Goal: Transaction & Acquisition: Register for event/course

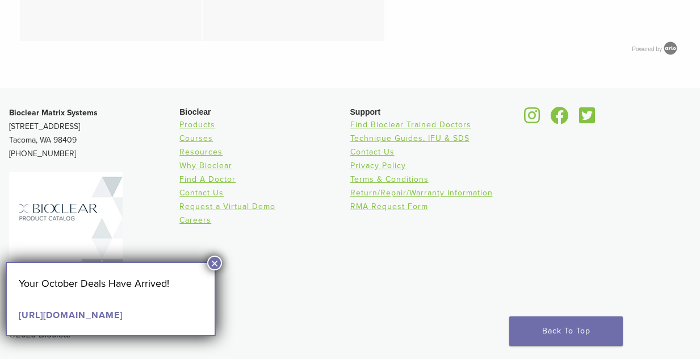
scroll to position [1352, 0]
click at [215, 263] on button "×" at bounding box center [214, 262] width 15 height 15
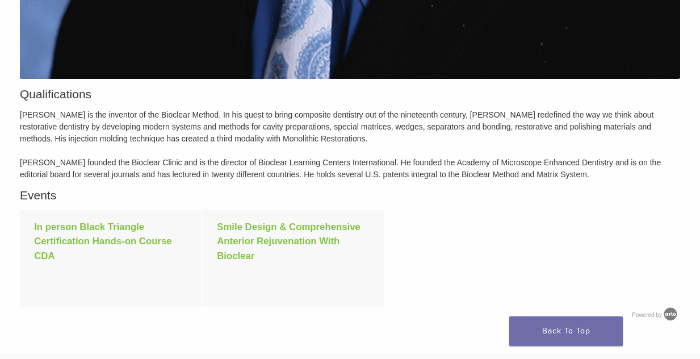
scroll to position [1060, 0]
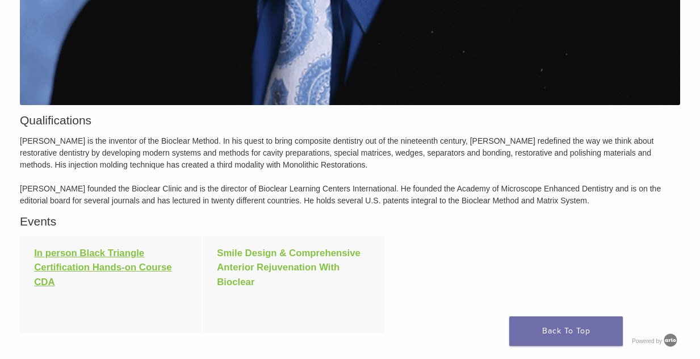
click at [98, 257] on link "In person Black Triangle Certification Hands-on Course CDA" at bounding box center [102, 266] width 137 height 39
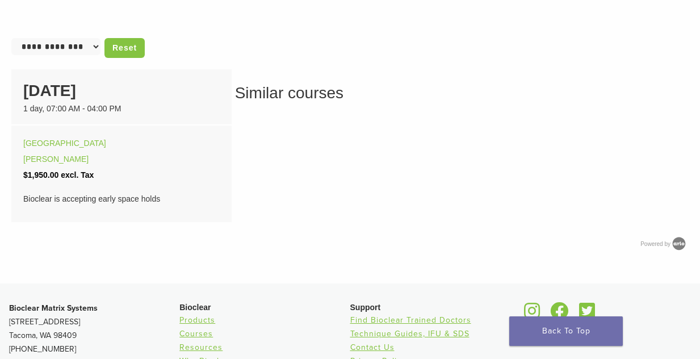
scroll to position [653, 0]
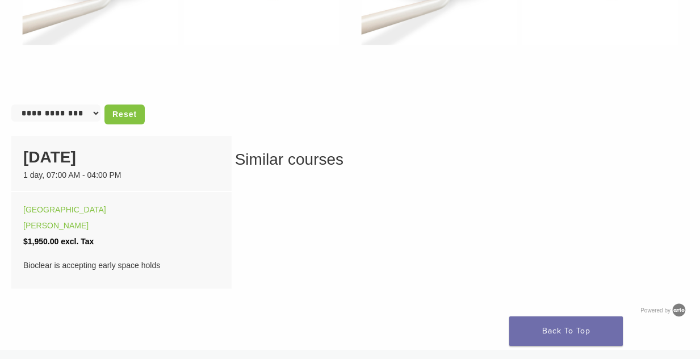
click at [88, 121] on select "**********" at bounding box center [55, 112] width 89 height 17
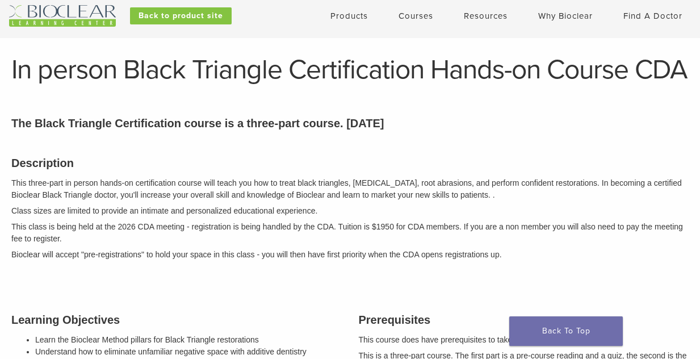
scroll to position [0, 0]
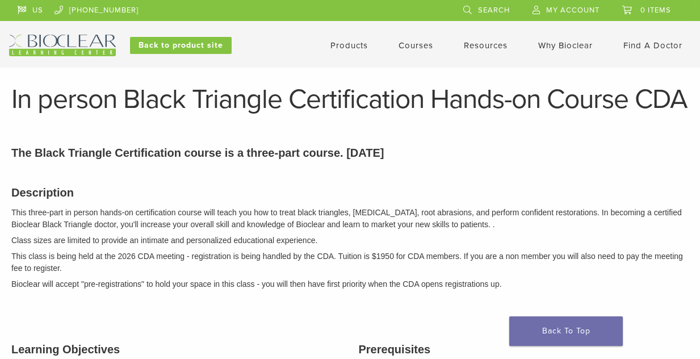
click at [418, 48] on link "Courses" at bounding box center [415, 45] width 35 height 10
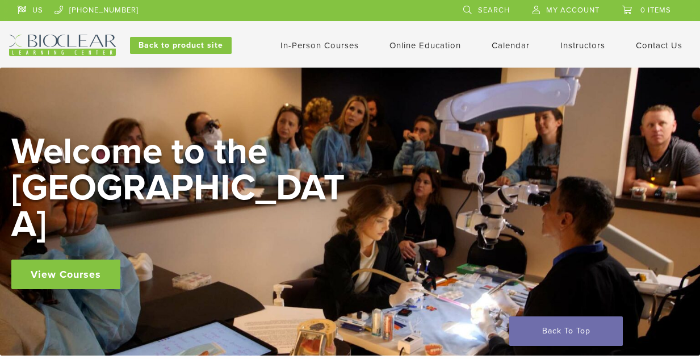
click at [69, 259] on link "View Courses" at bounding box center [65, 274] width 109 height 30
